Goal: Register for event/course

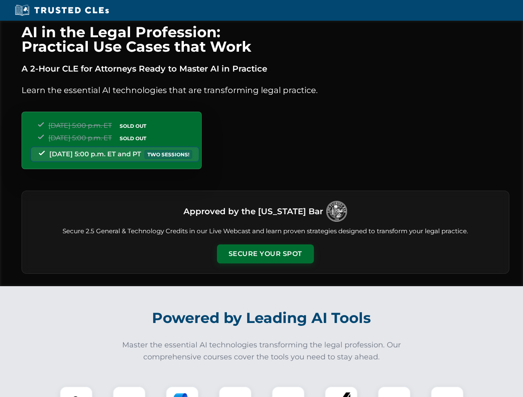
click at [265, 254] on button "Secure Your Spot" at bounding box center [265, 254] width 97 height 19
click at [76, 392] on img at bounding box center [76, 403] width 24 height 24
